Goal: Information Seeking & Learning: Check status

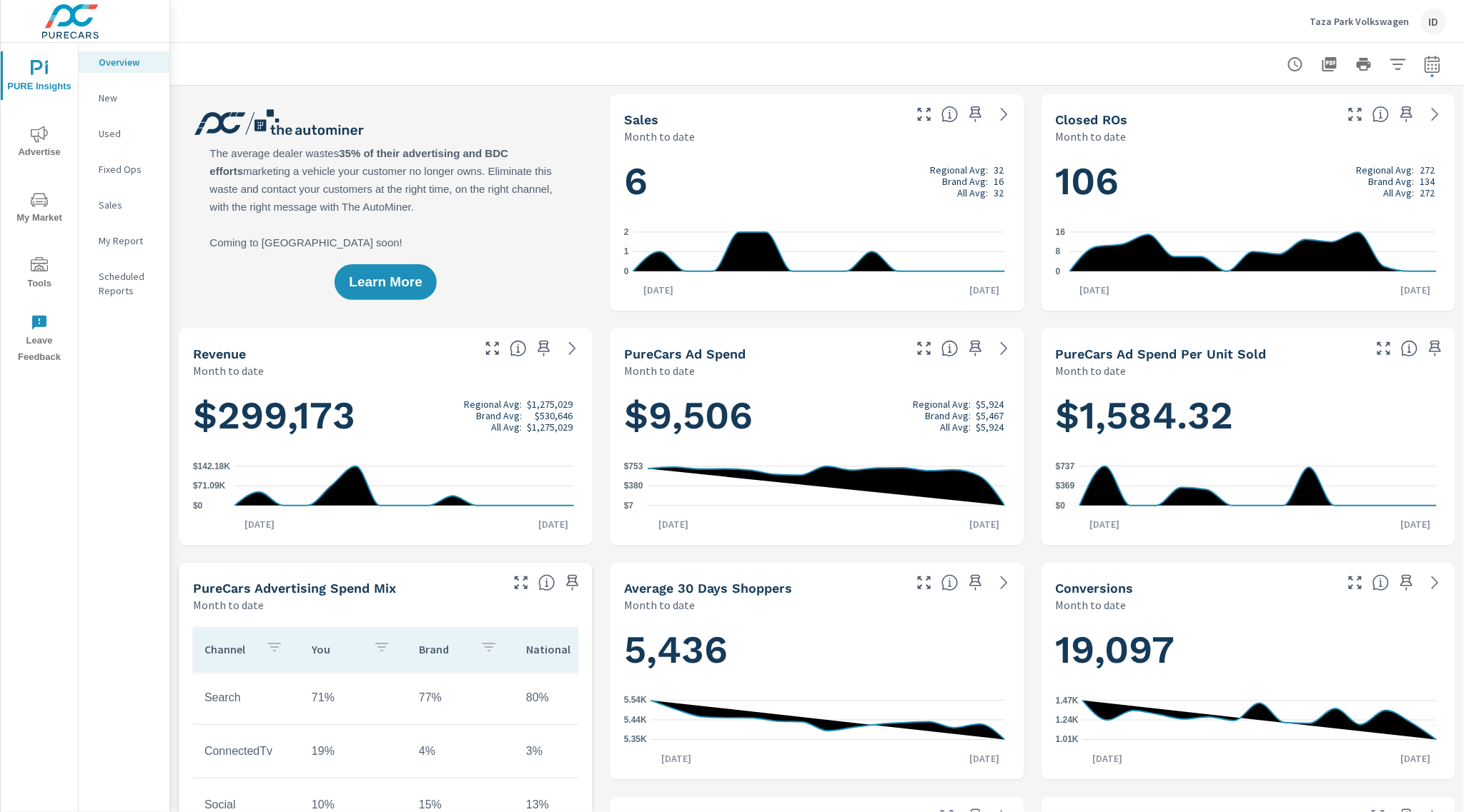
click at [1401, 58] on div at bounding box center [1363, 64] width 166 height 29
click at [1424, 59] on icon "button" at bounding box center [1432, 64] width 17 height 17
select select "Month to date"
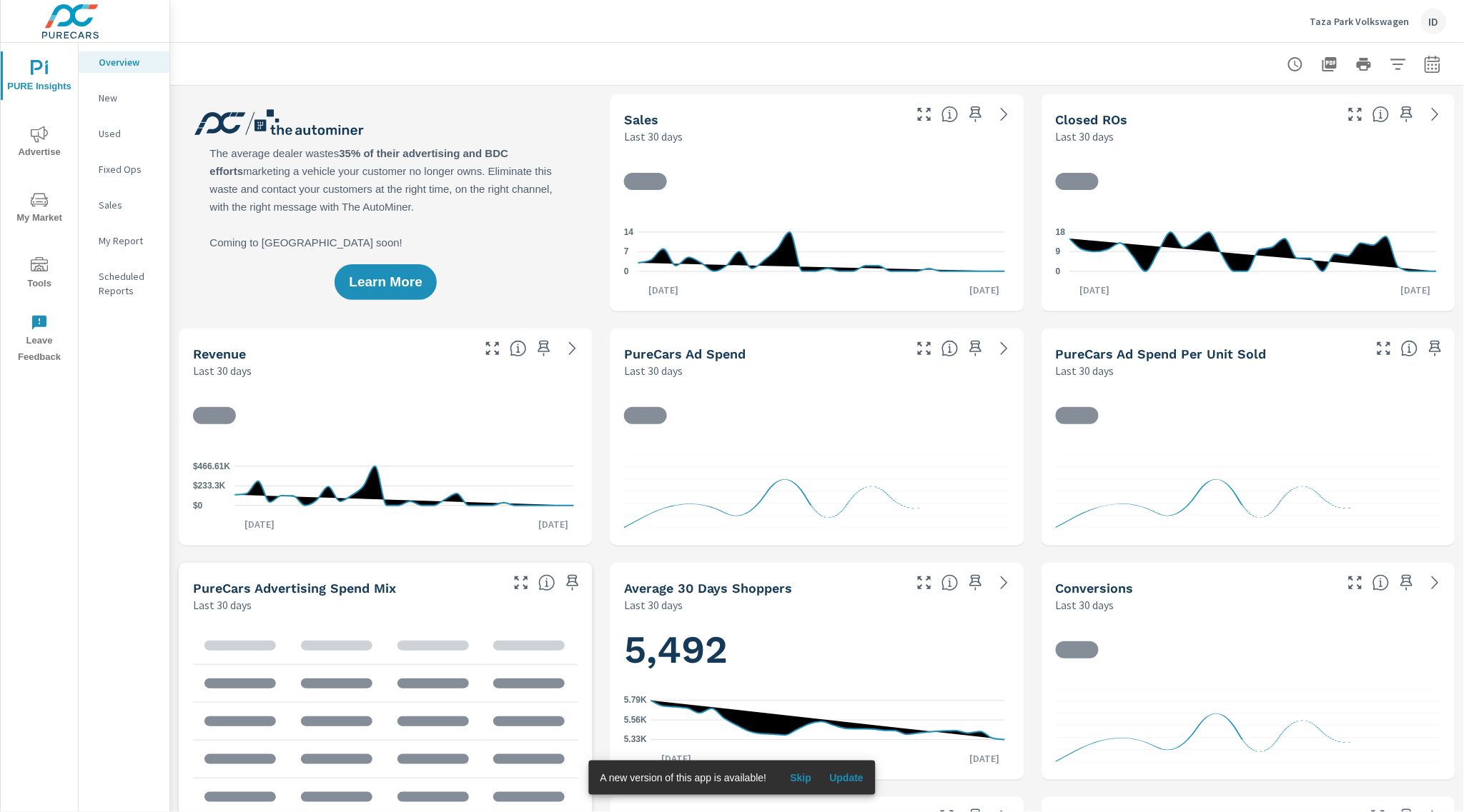
click at [854, 783] on span "Update" at bounding box center [846, 778] width 35 height 13
